Goal: Transaction & Acquisition: Purchase product/service

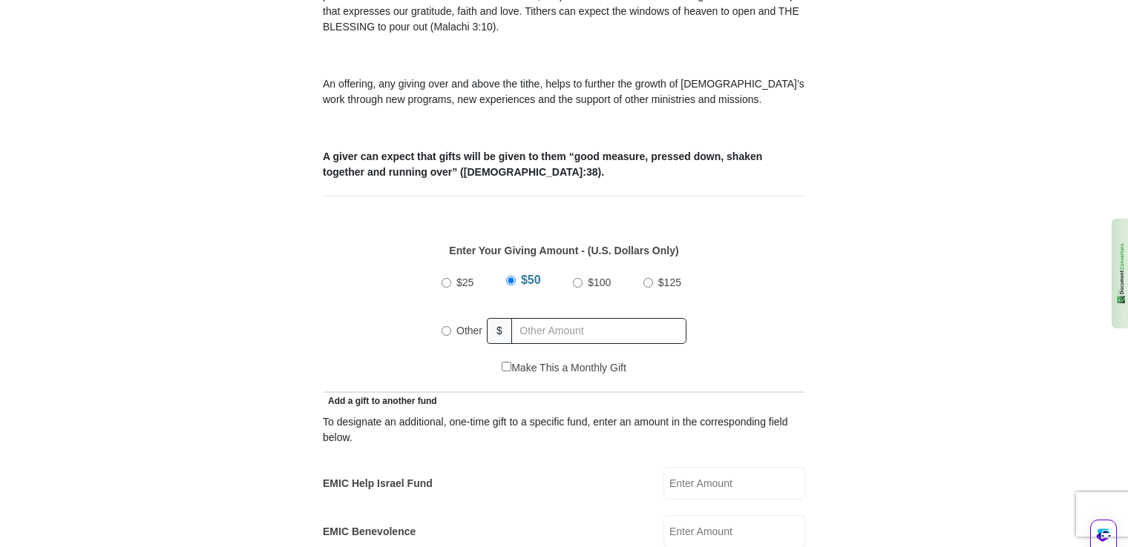
scroll to position [507, 0]
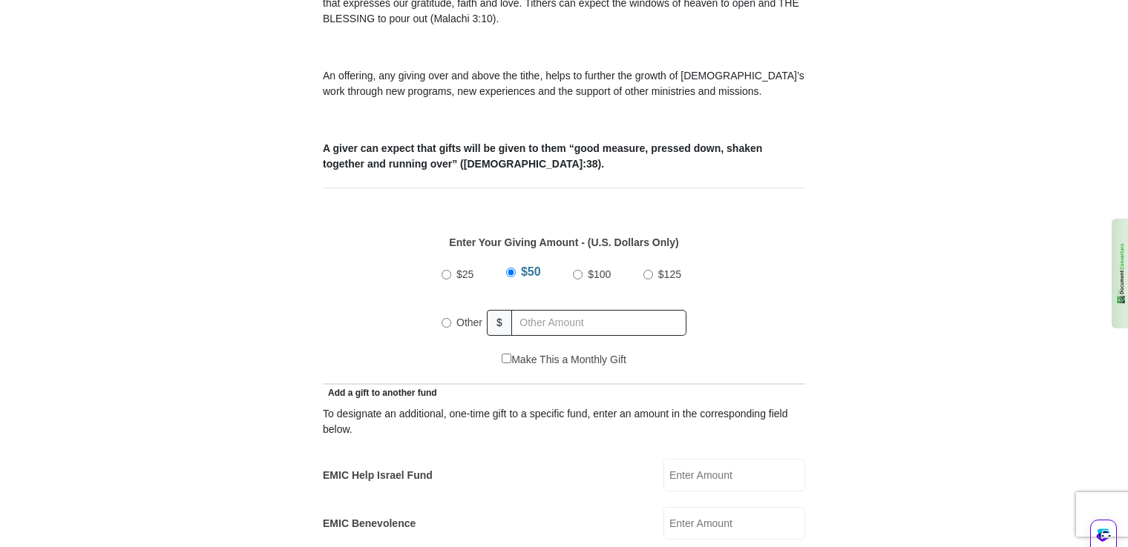
click at [692, 459] on input "EMIC Help Israel Fund" at bounding box center [734, 475] width 142 height 33
click at [733, 459] on input "EMIC Help Israel Fund" at bounding box center [734, 475] width 142 height 33
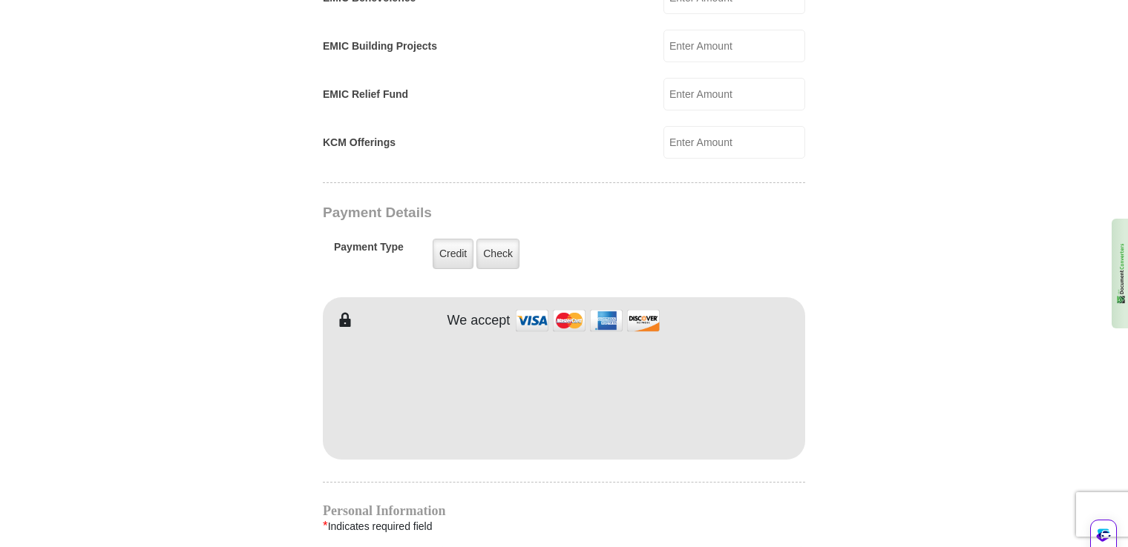
scroll to position [1042, 0]
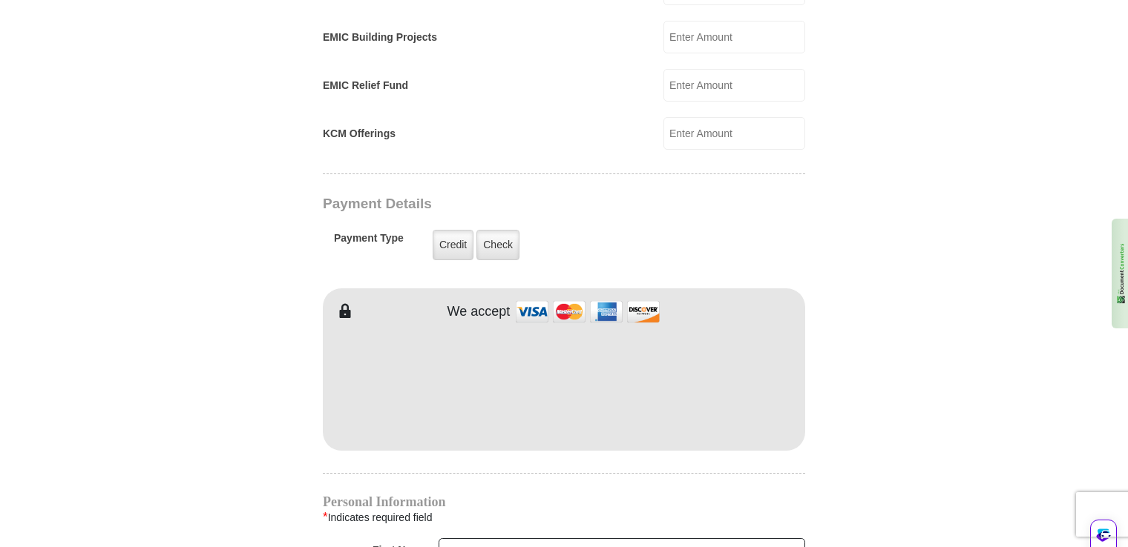
type input "140.00"
click at [973, 253] on form "[GEOGRAPHIC_DATA][DEMOGRAPHIC_DATA] Online Giving Because of gifts like yours, …" at bounding box center [564, 114] width 846 height 2194
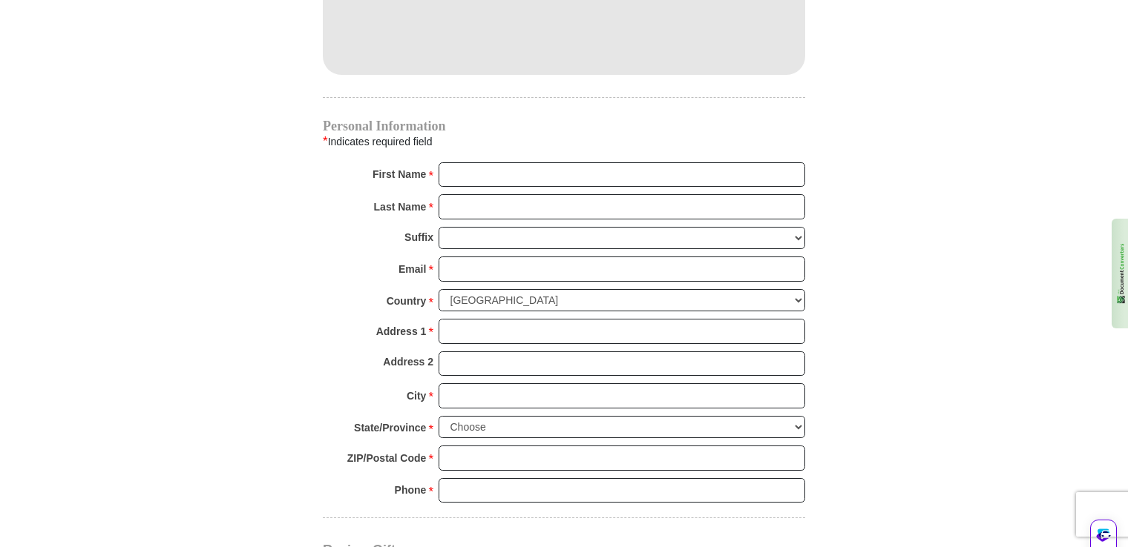
scroll to position [1436, 0]
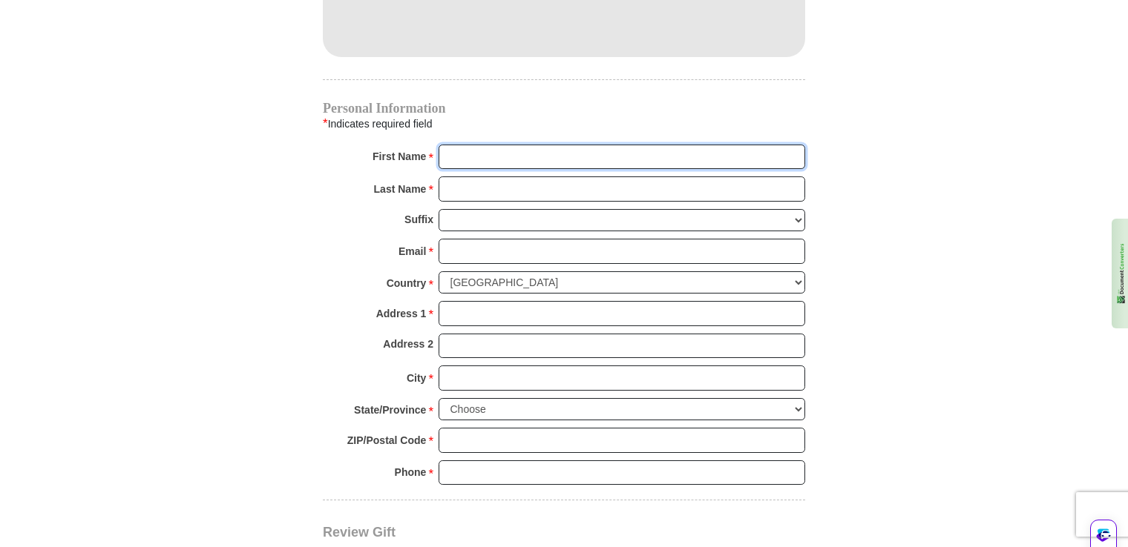
click at [534, 145] on input "First Name *" at bounding box center [621, 157] width 366 height 25
type input "[PERSON_NAME]"
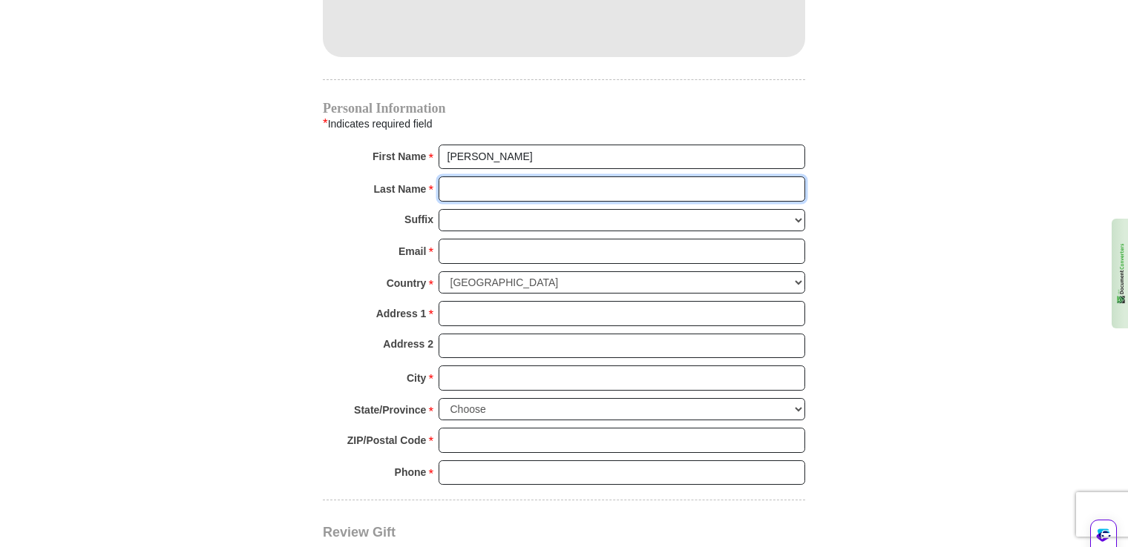
click at [460, 177] on input "Last Name *" at bounding box center [621, 189] width 366 height 25
type input "[DEMOGRAPHIC_DATA]"
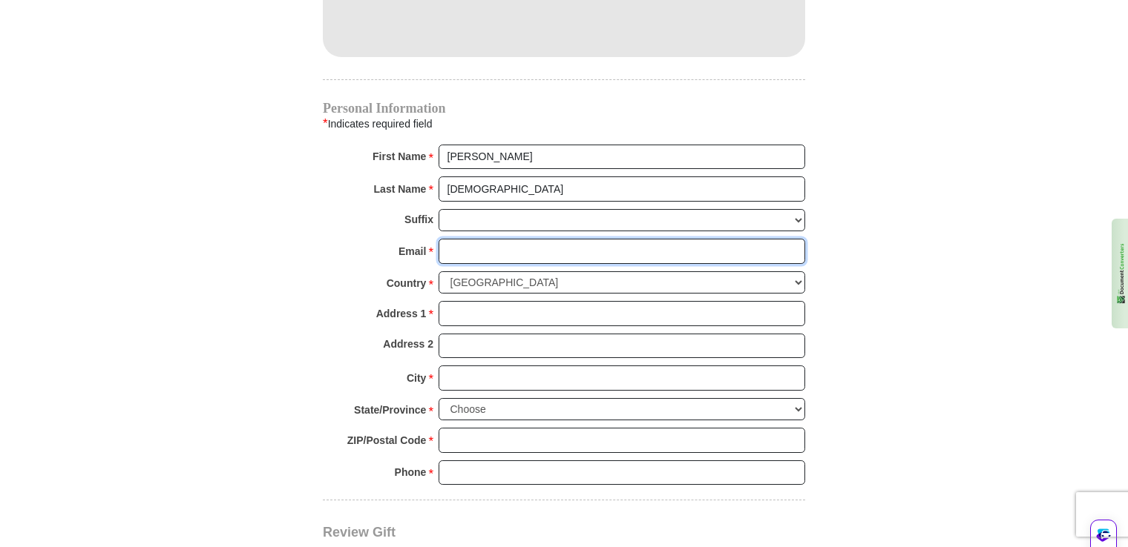
click at [489, 239] on input "Email *" at bounding box center [621, 251] width 366 height 25
type input "[EMAIL_ADDRESS][DOMAIN_NAME]"
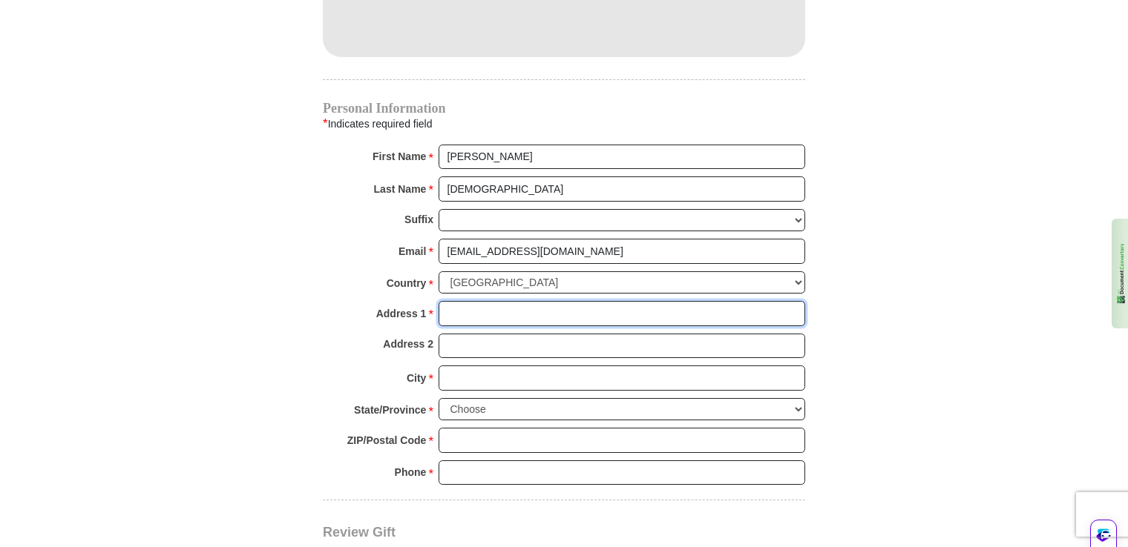
type input "[STREET_ADDRESS]"
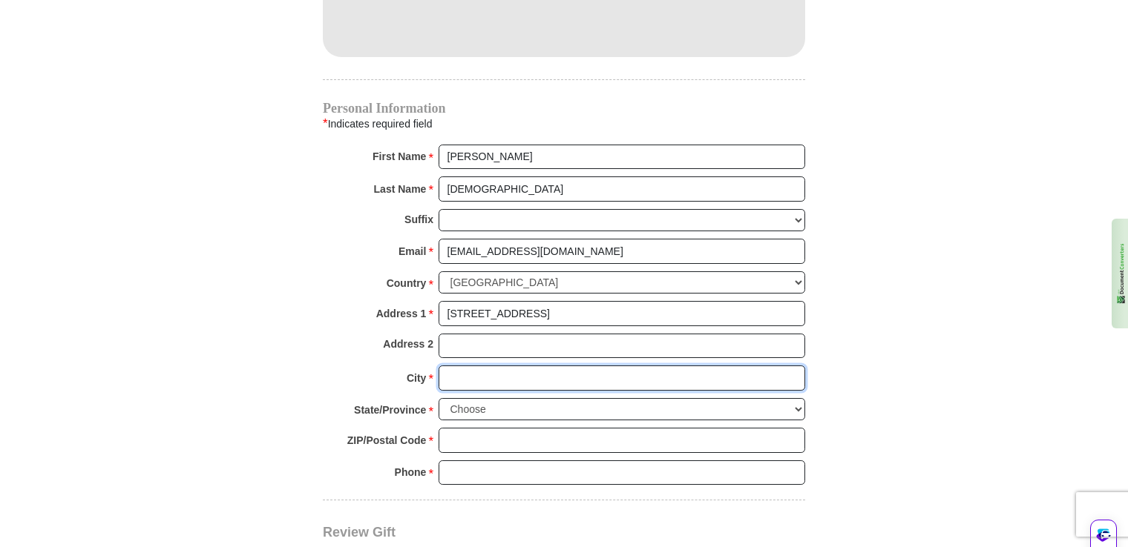
type input "Hope [PERSON_NAME]"
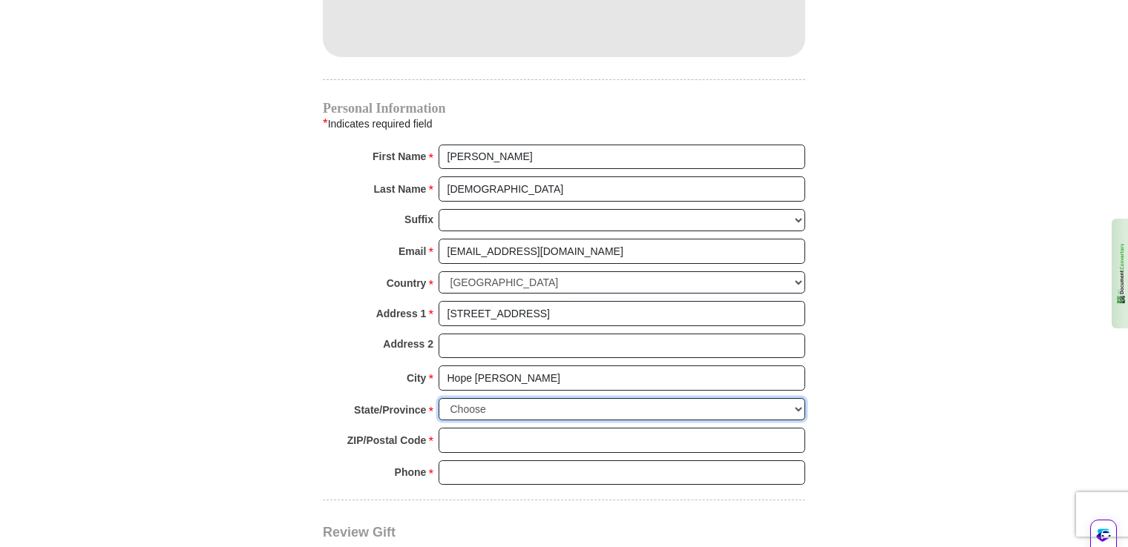
select select "NC"
type input "28348"
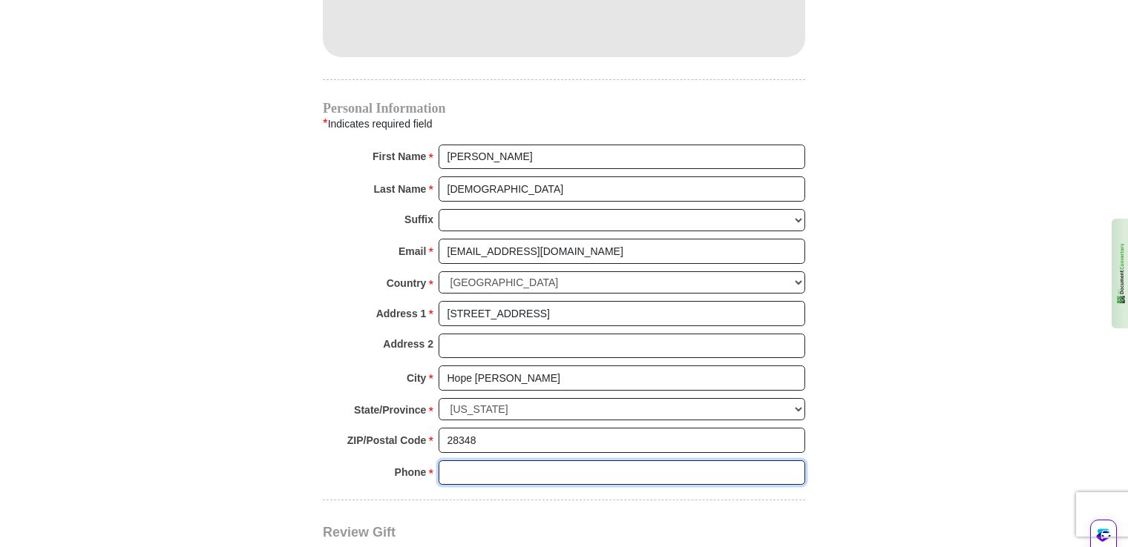
type input "9105784822"
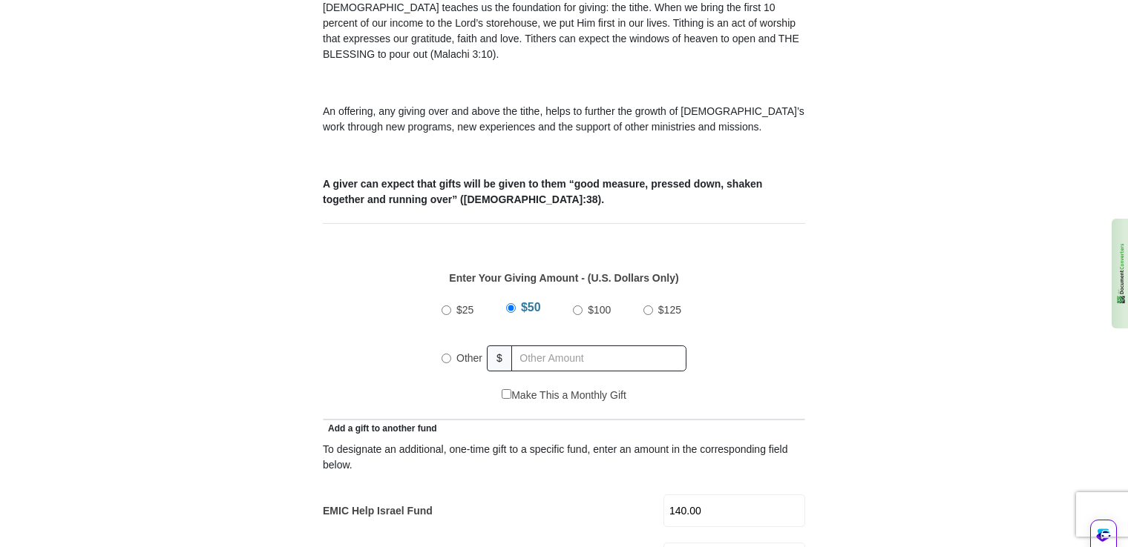
scroll to position [495, 0]
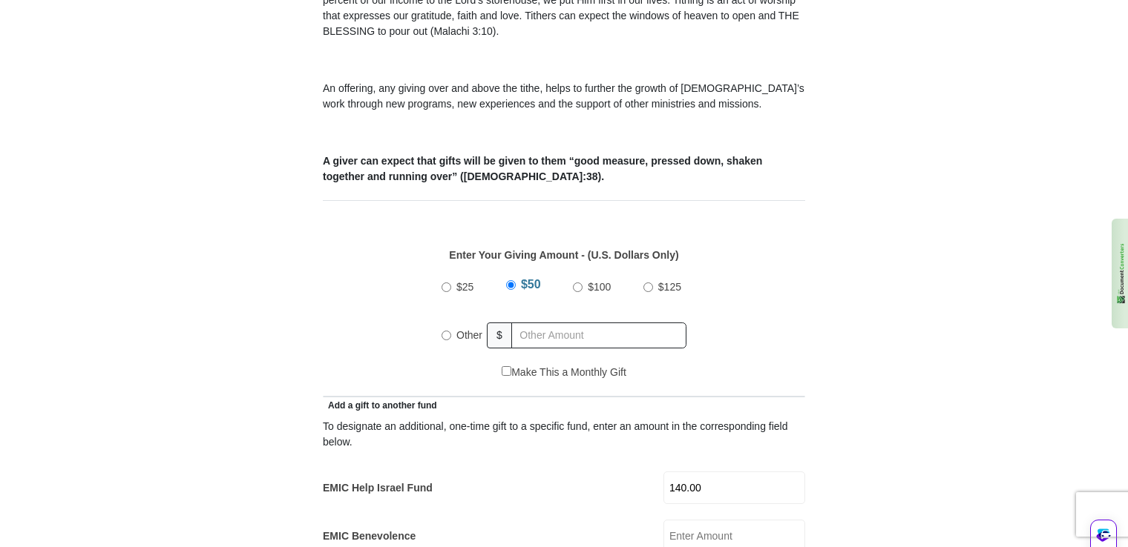
click at [448, 331] on input "Other" at bounding box center [446, 336] width 10 height 10
radio input "true"
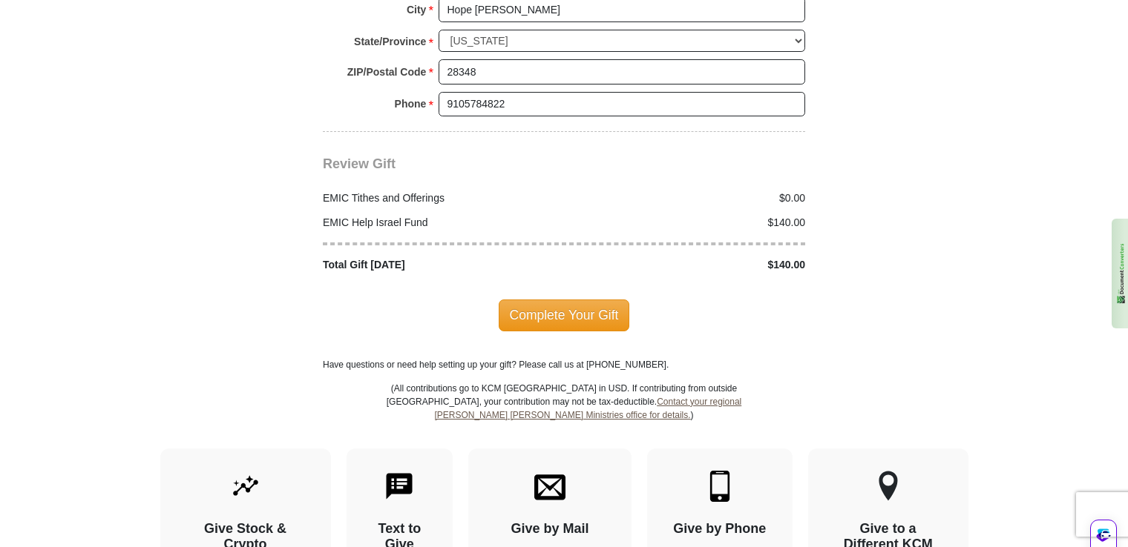
scroll to position [1835, 0]
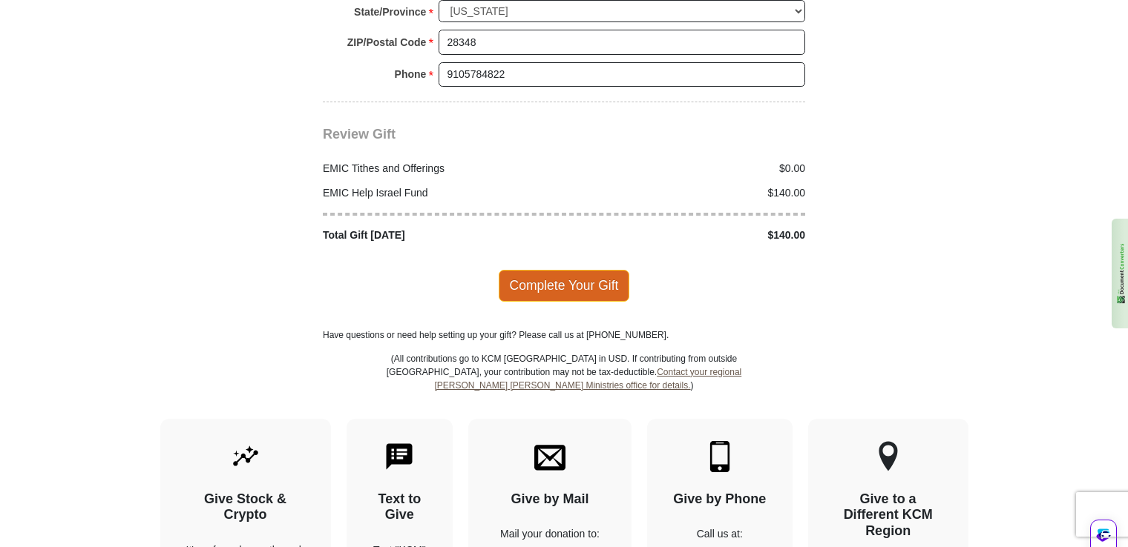
click at [567, 270] on span "Complete Your Gift" at bounding box center [564, 285] width 131 height 31
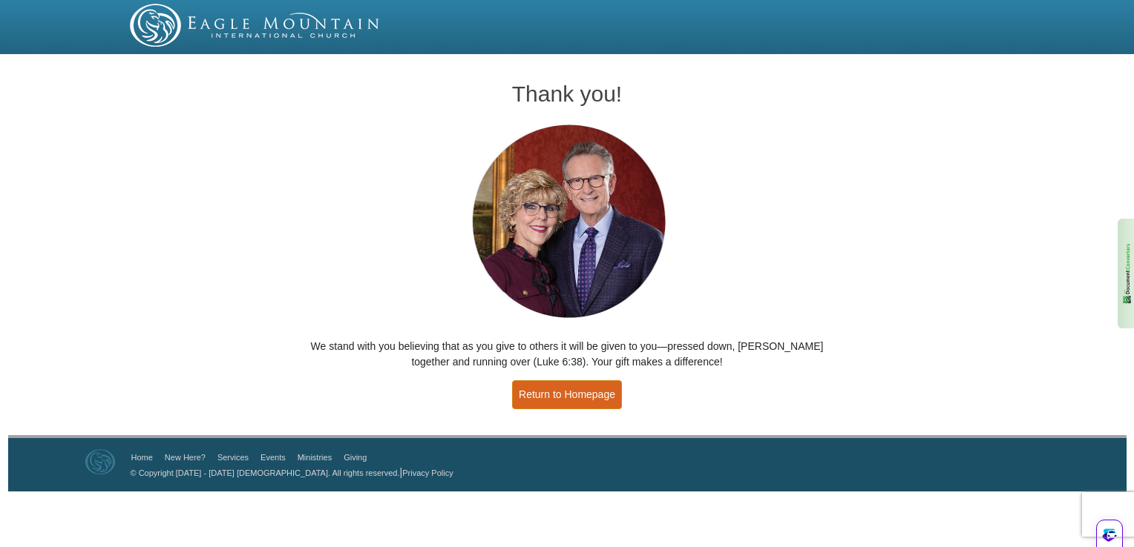
click at [590, 403] on link "Return to Homepage" at bounding box center [567, 395] width 110 height 29
